Goal: Find specific page/section: Find specific page/section

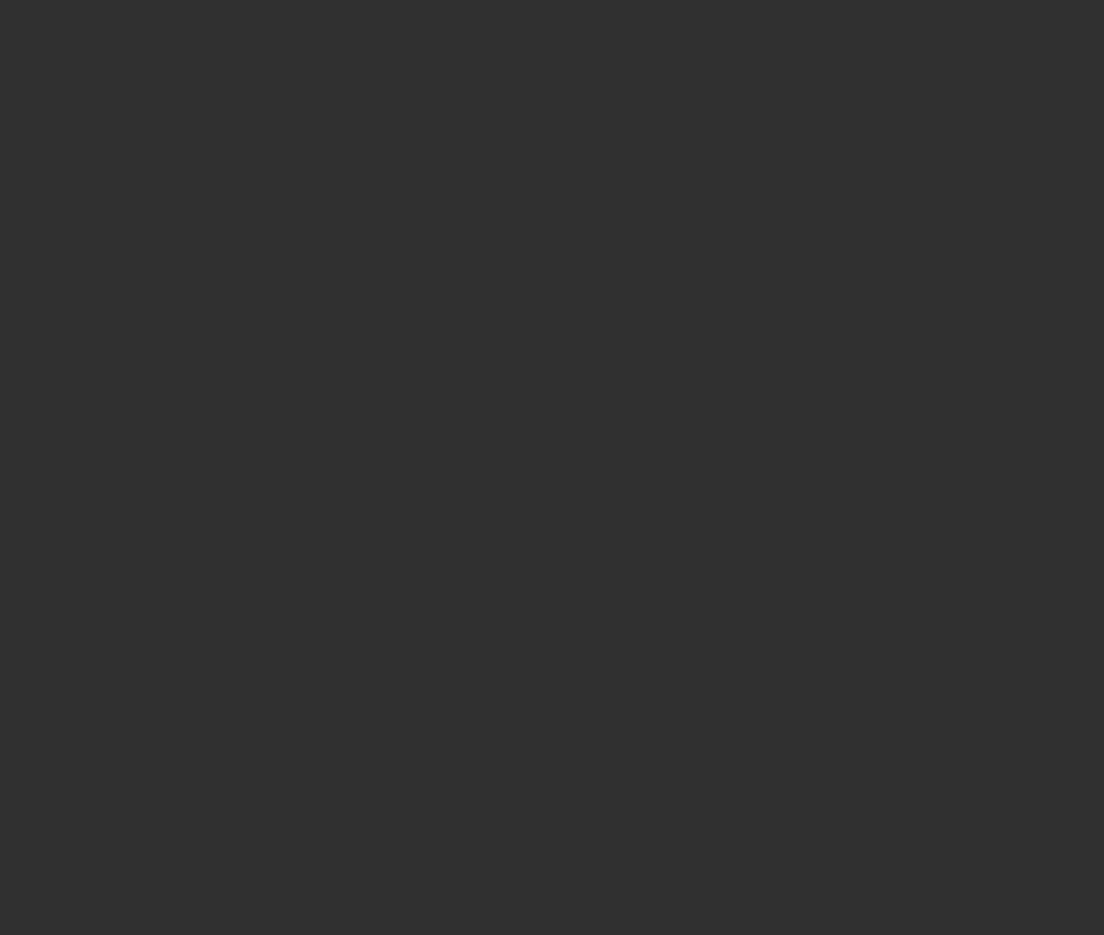
select select "10"
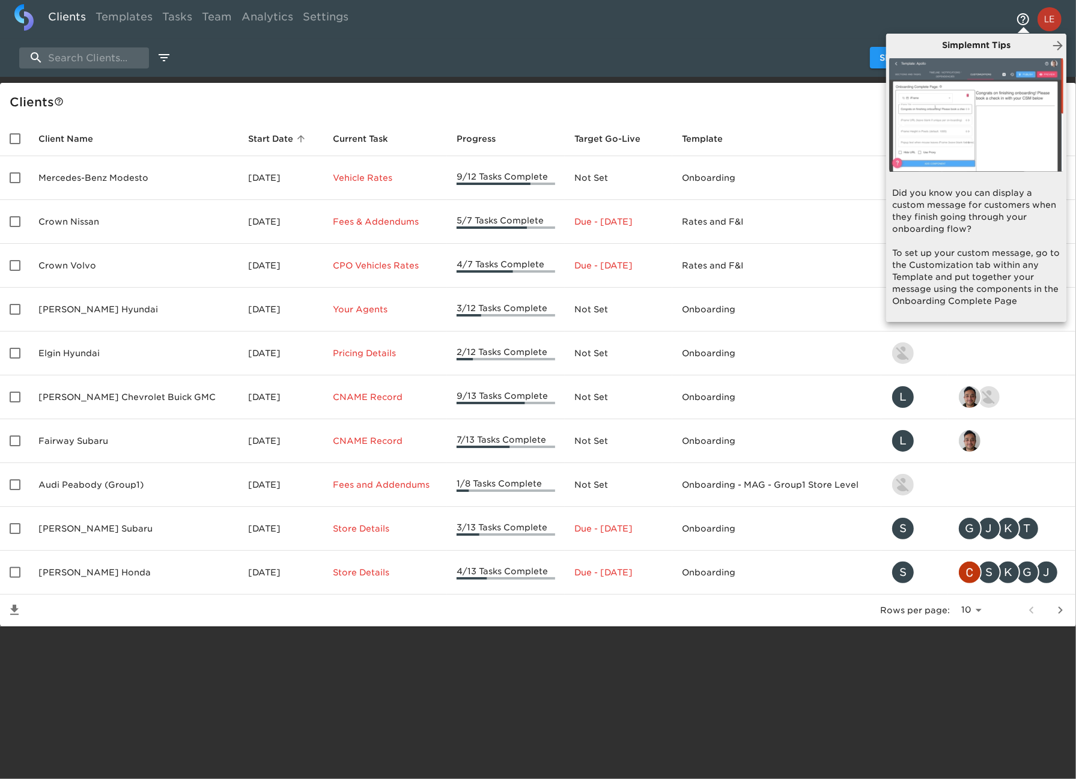
click at [803, 701] on div at bounding box center [538, 389] width 1076 height 779
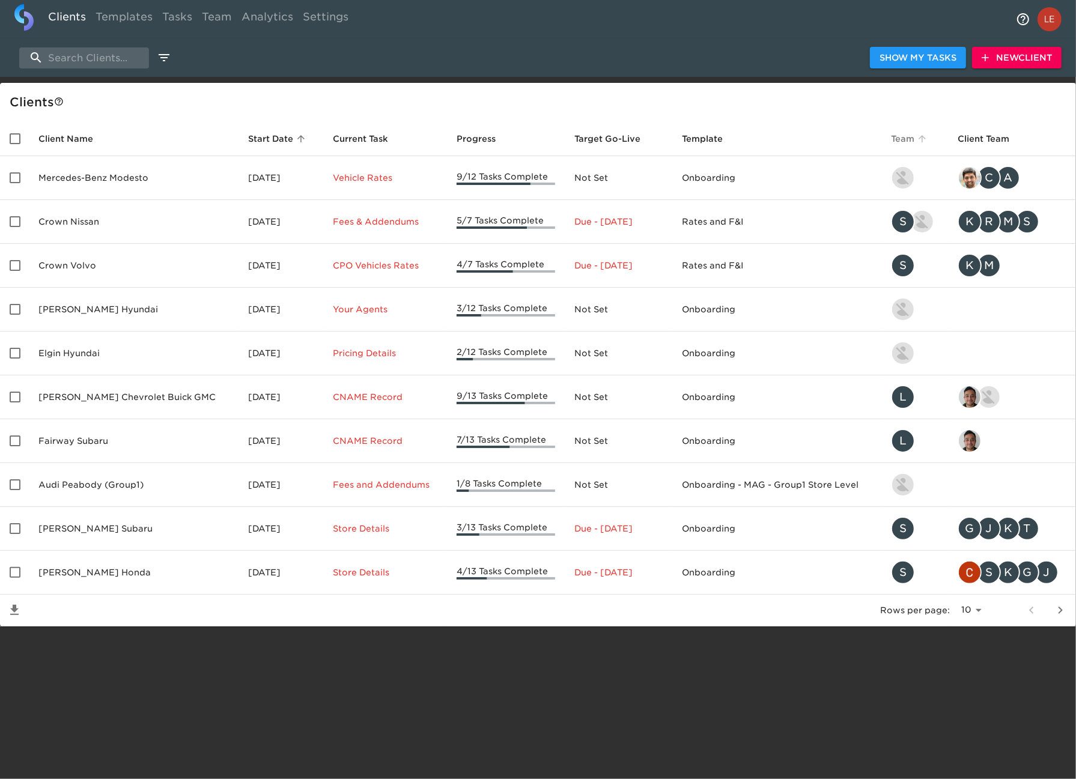
click at [897, 140] on span "Team" at bounding box center [910, 139] width 39 height 14
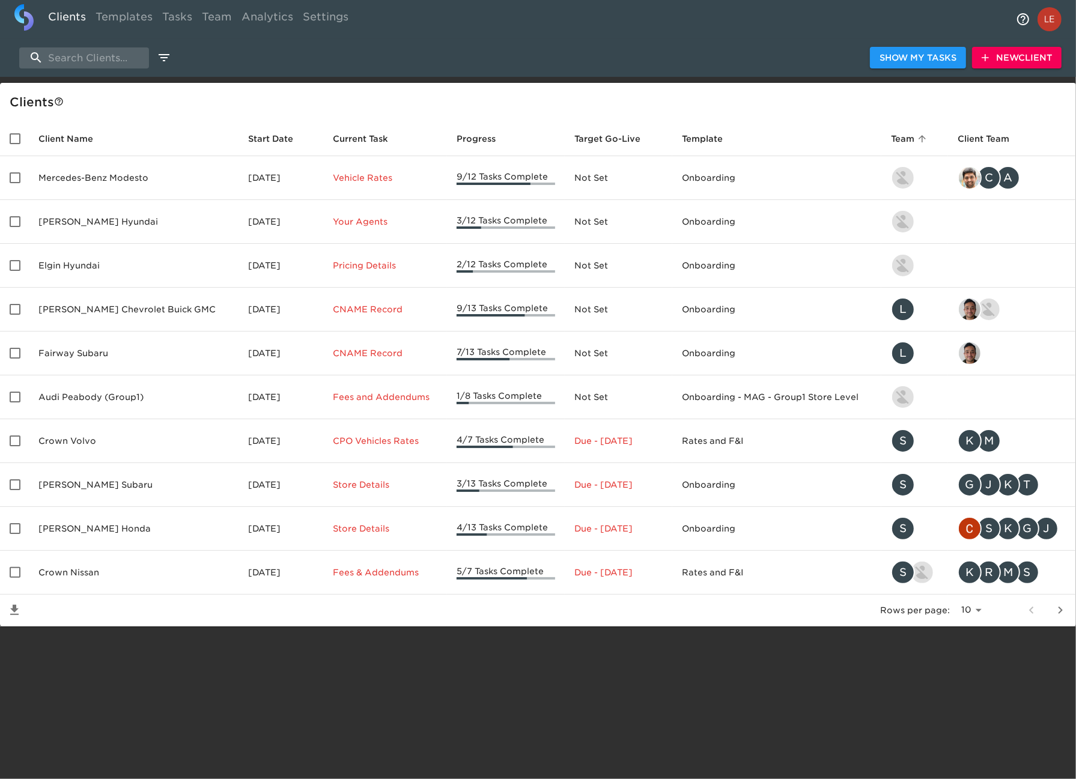
click at [904, 139] on span "Team sorted ascending" at bounding box center [910, 139] width 39 height 14
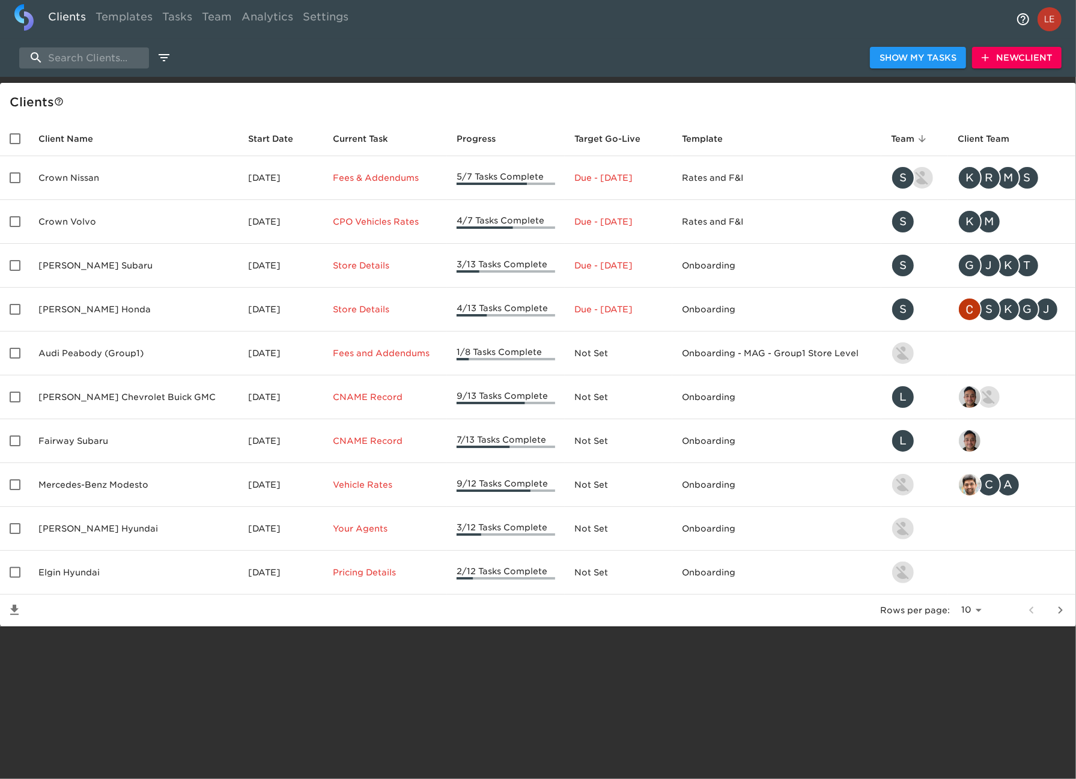
click at [238, 130] on th "Start Date" at bounding box center [280, 138] width 85 height 35
click at [248, 140] on span "Start Date" at bounding box center [278, 139] width 61 height 14
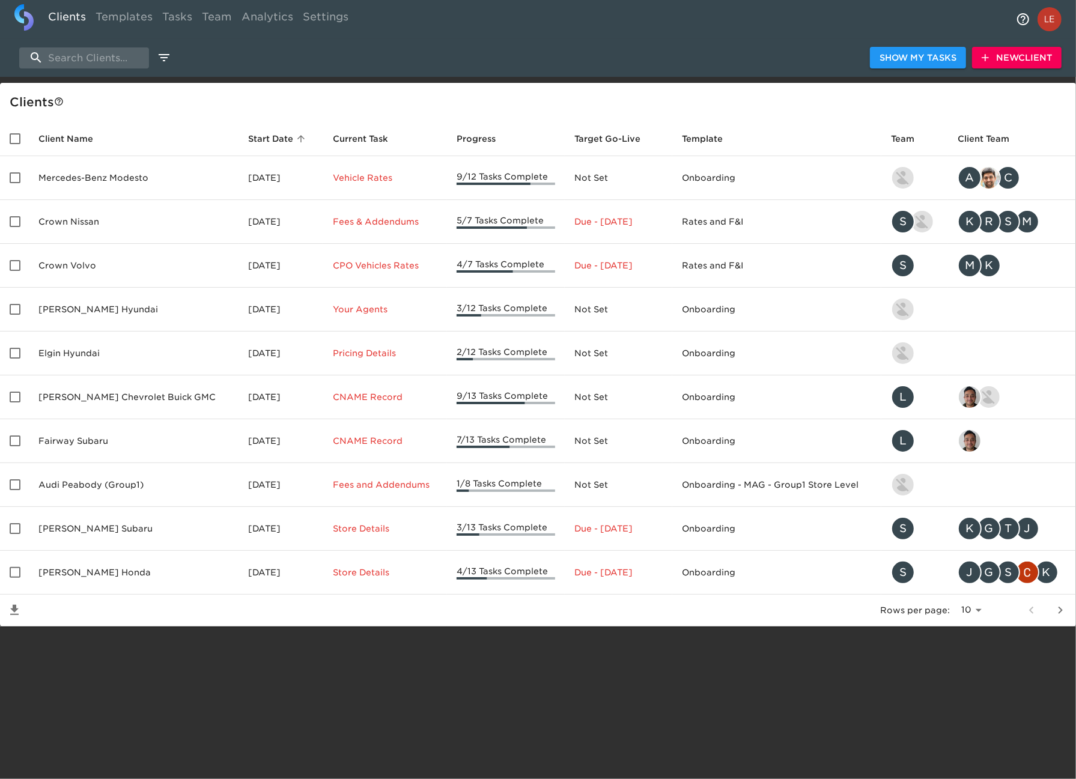
click at [248, 140] on span "Start Date sorted ascending" at bounding box center [278, 139] width 61 height 14
